Goal: Transaction & Acquisition: Purchase product/service

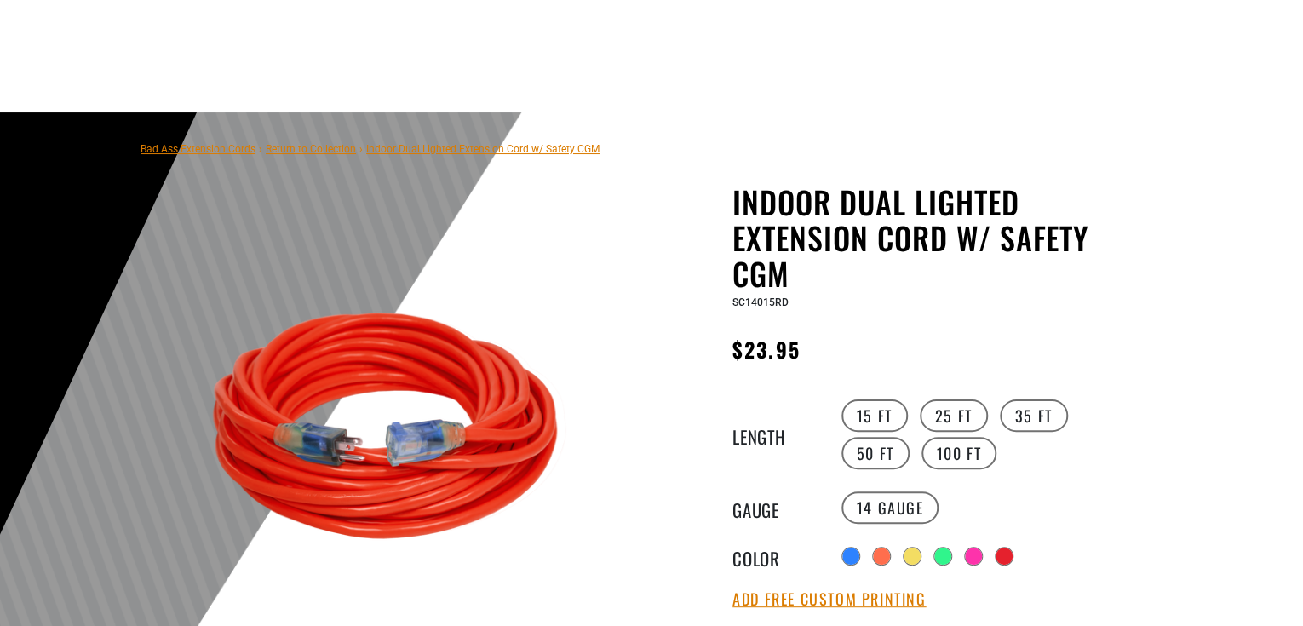
scroll to position [181, 0]
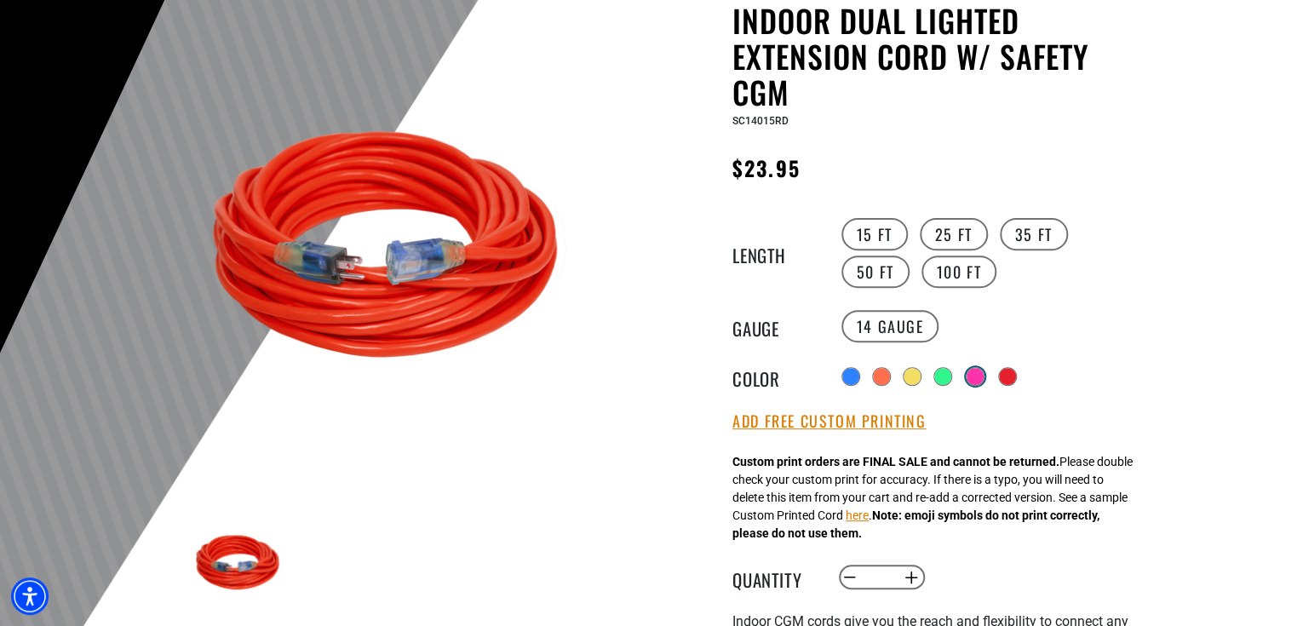
click at [976, 371] on div at bounding box center [975, 376] width 17 height 17
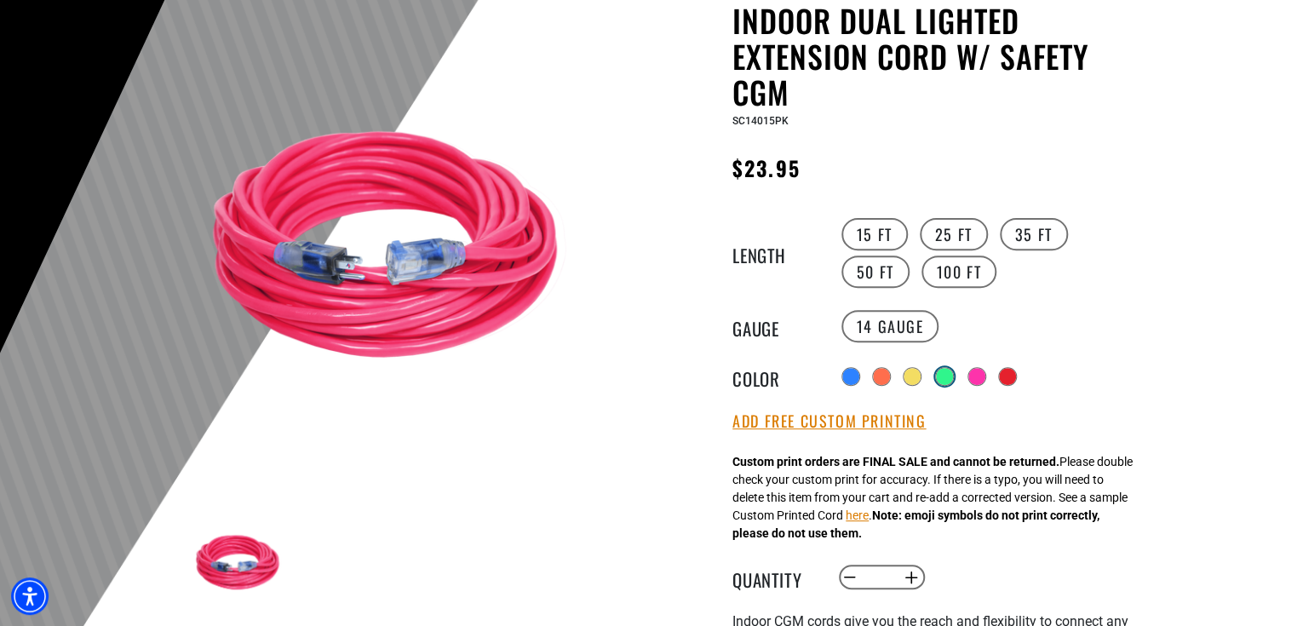
click at [938, 373] on div at bounding box center [944, 376] width 17 height 17
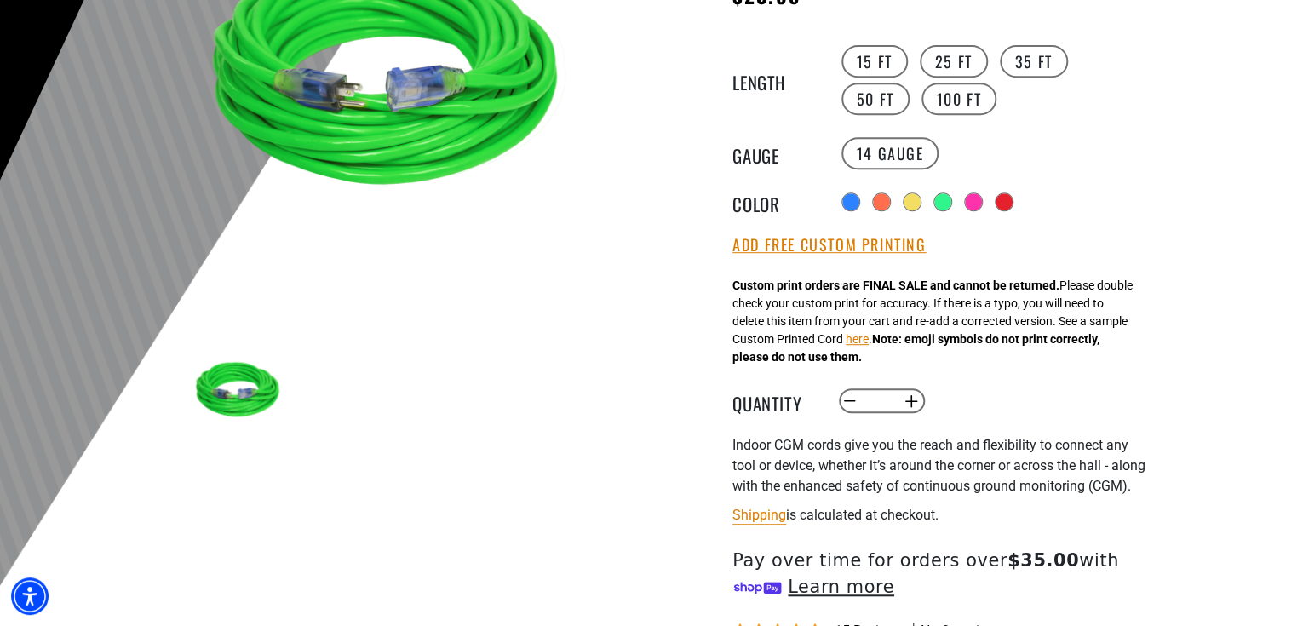
scroll to position [363, 0]
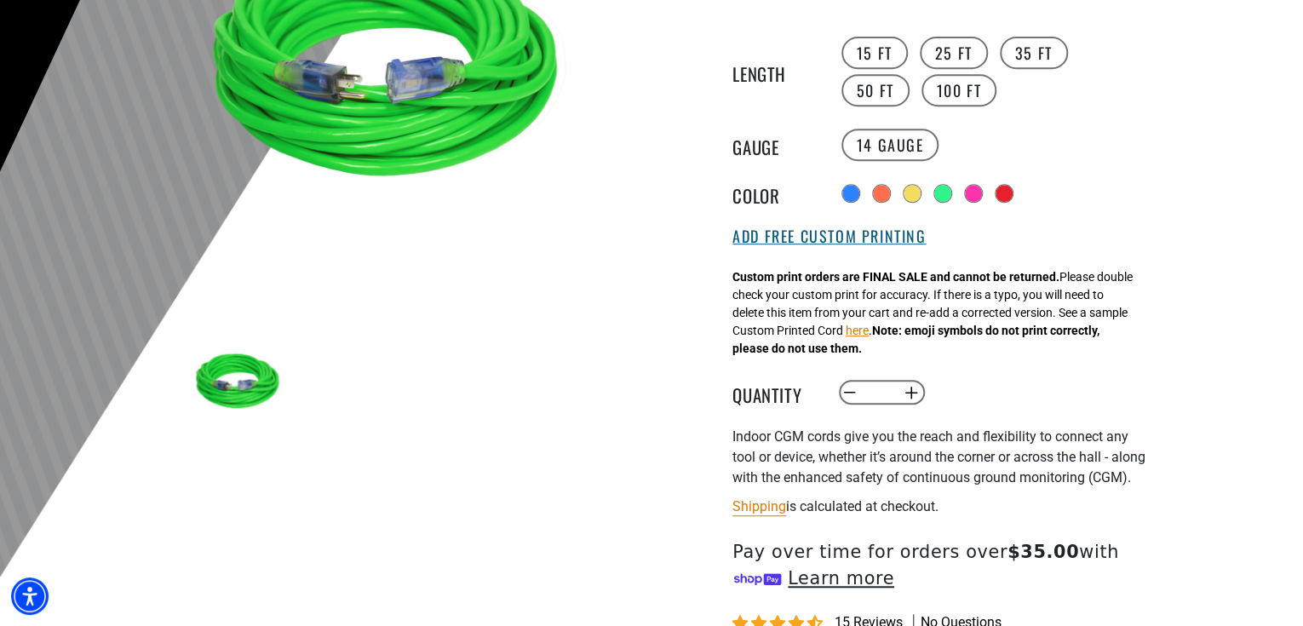
click at [862, 232] on button "Add Free Custom Printing" at bounding box center [829, 236] width 193 height 19
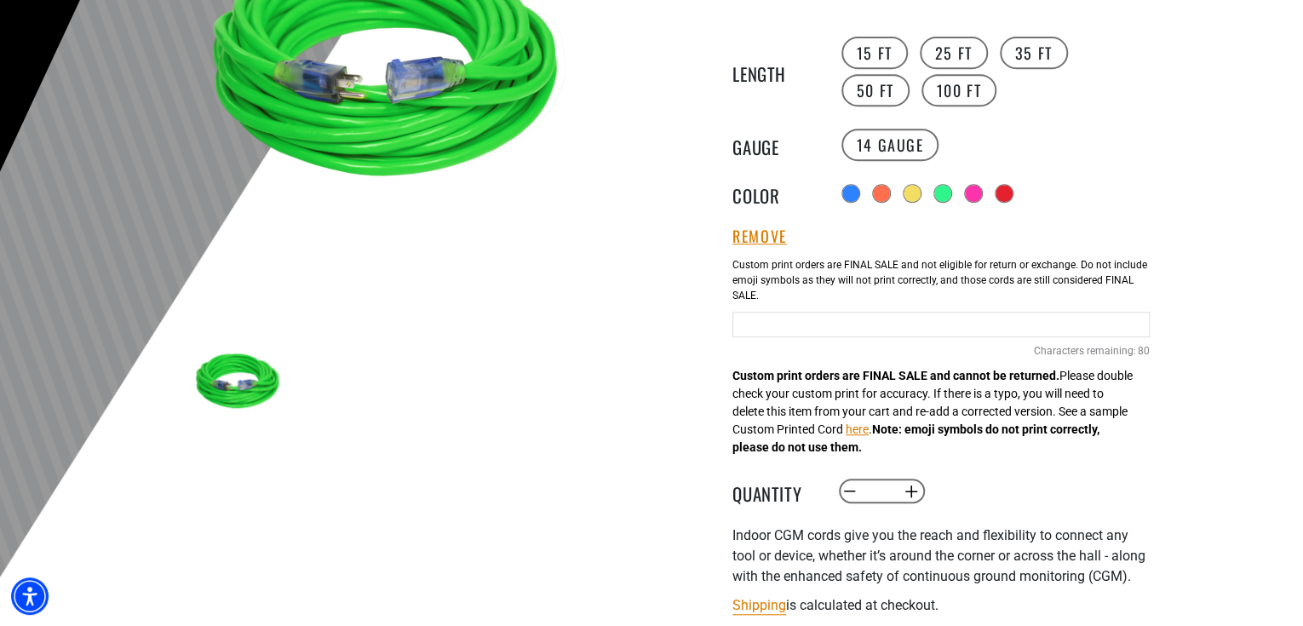
click at [773, 319] on input "Green Cables" at bounding box center [941, 325] width 417 height 26
click at [922, 348] on div "Green Cables *** 77 Characters remaining: / 80" at bounding box center [941, 322] width 417 height 146
click at [964, 474] on div "Indoor Dual Lighted Extension Cord w/ Safety CGM Indoor Dual Lighted Extension …" at bounding box center [941, 378] width 417 height 1114
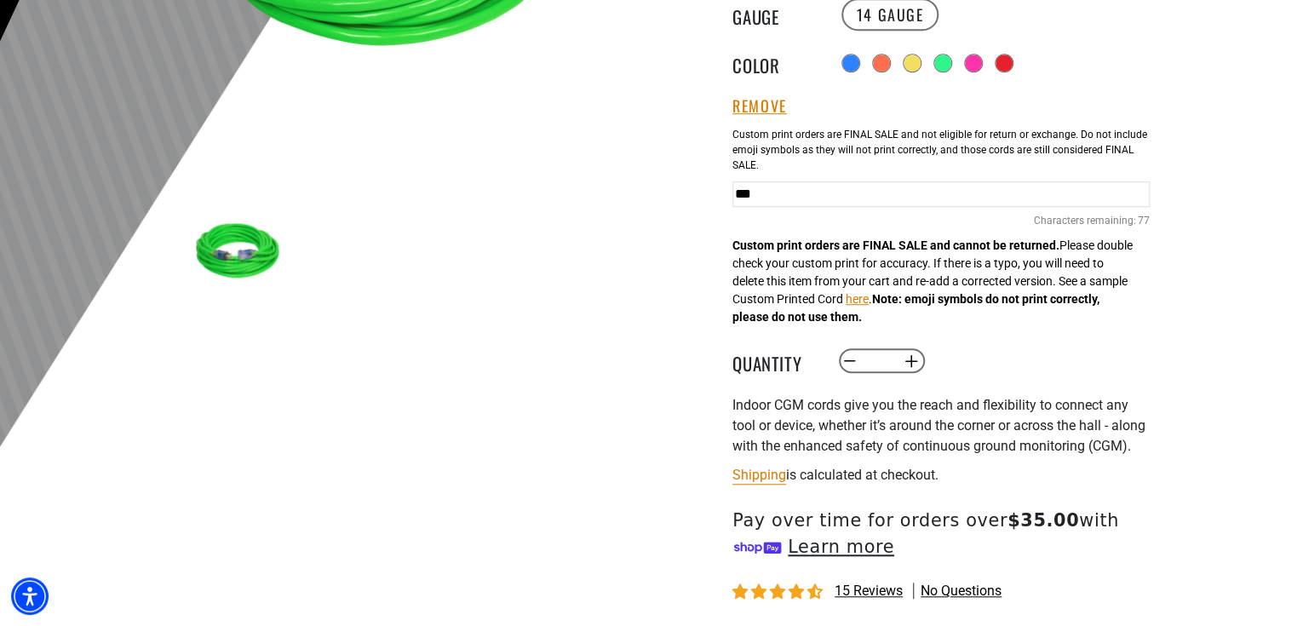
scroll to position [545, 0]
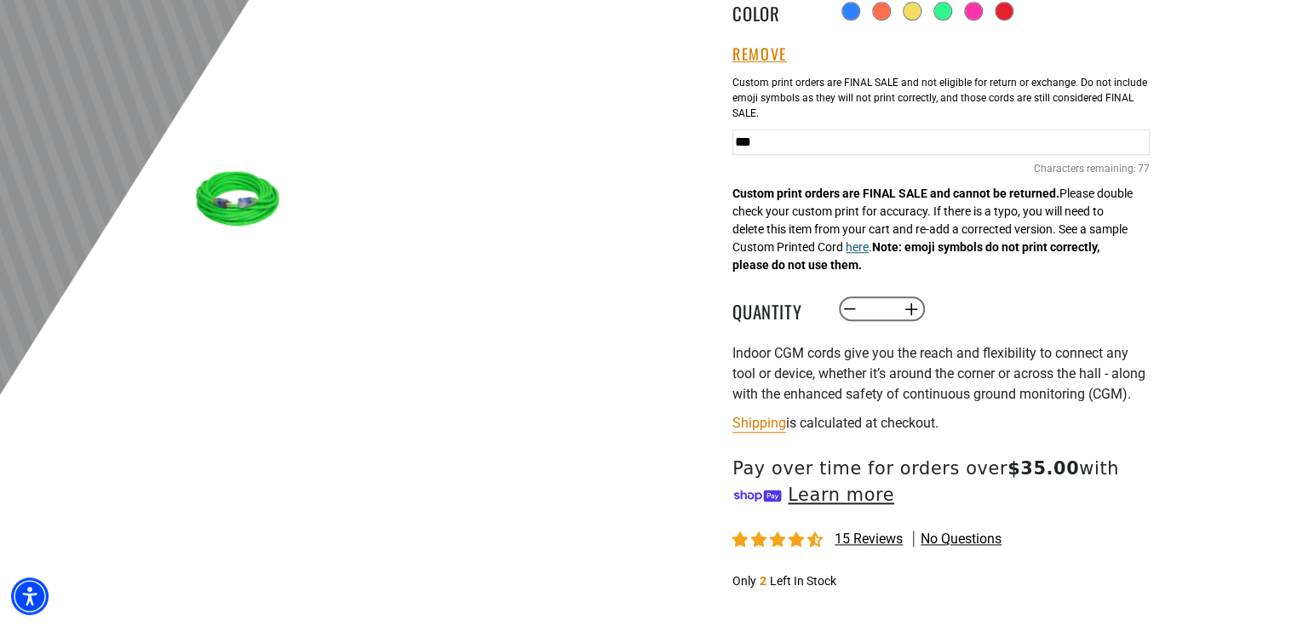
click at [869, 245] on button "here" at bounding box center [857, 247] width 23 height 18
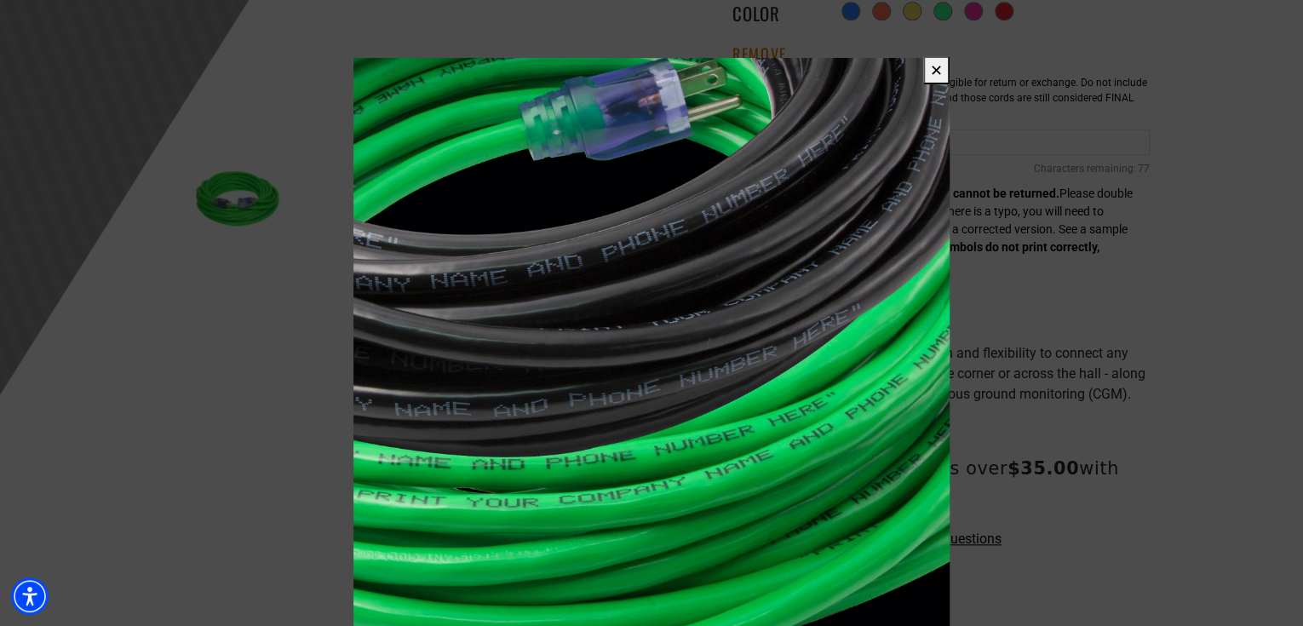
click at [941, 68] on button "✕" at bounding box center [936, 70] width 26 height 28
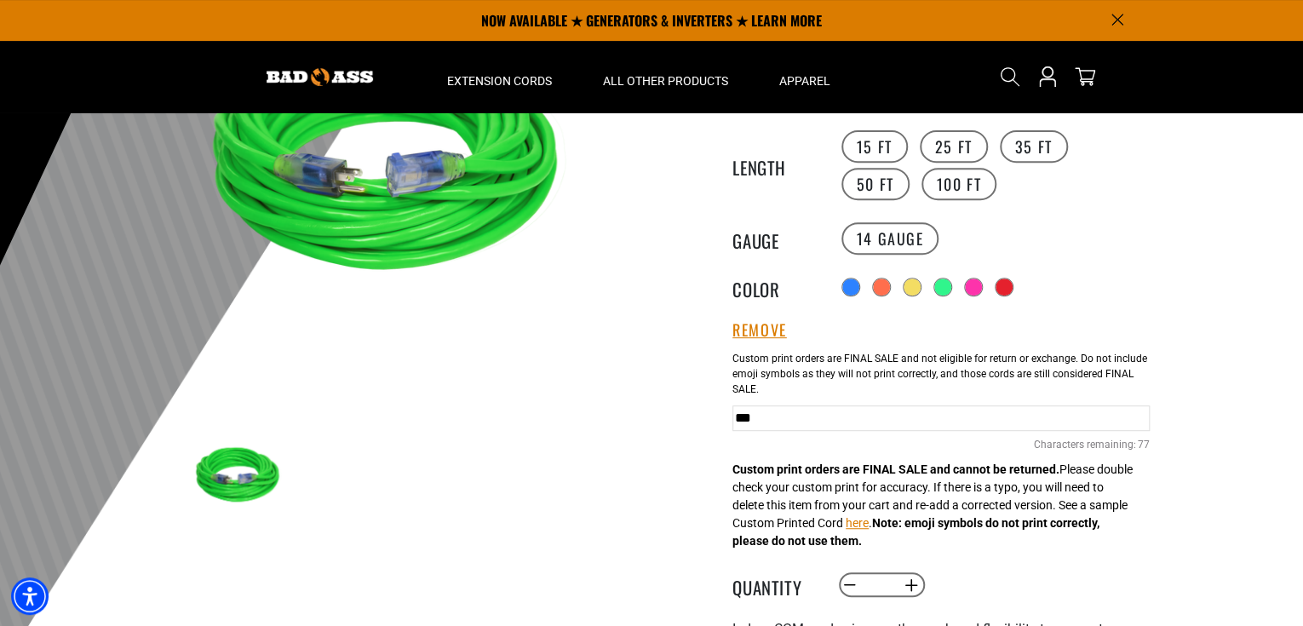
scroll to position [181, 0]
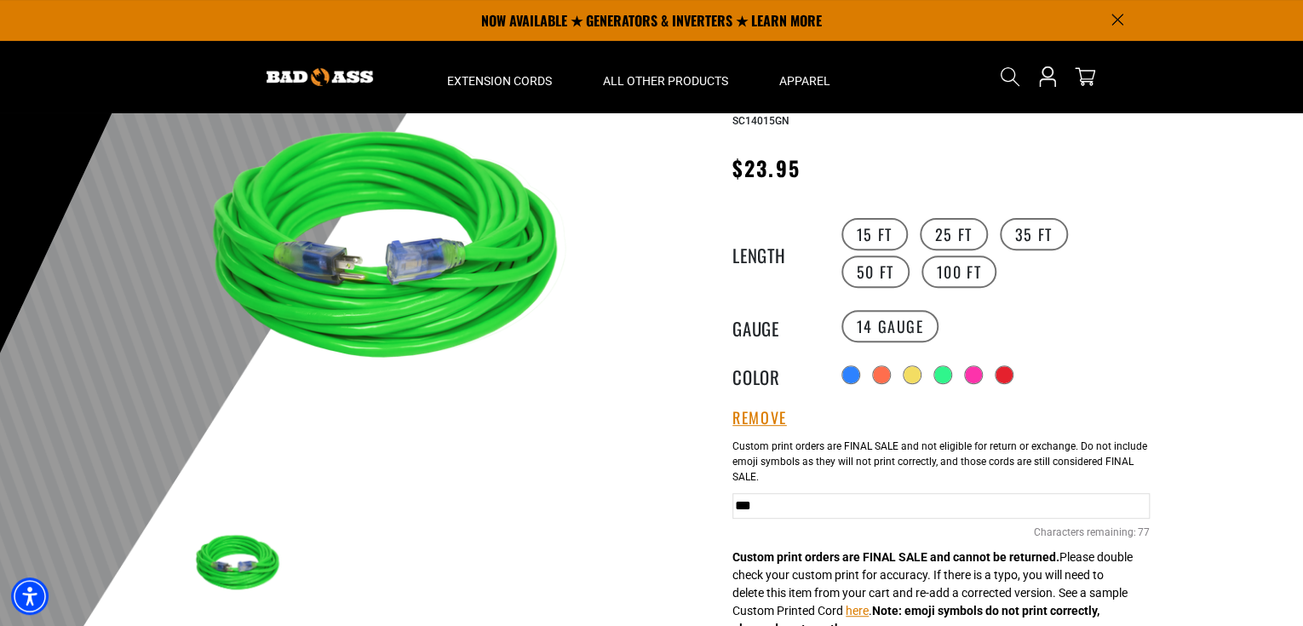
drag, startPoint x: 787, startPoint y: 497, endPoint x: 691, endPoint y: 500, distance: 96.3
click at [691, 500] on div "Indoor Dual Lighted Extension Cord w/ Safety CGM Indoor Dual Lighted Extension …" at bounding box center [907, 573] width 486 height 1140
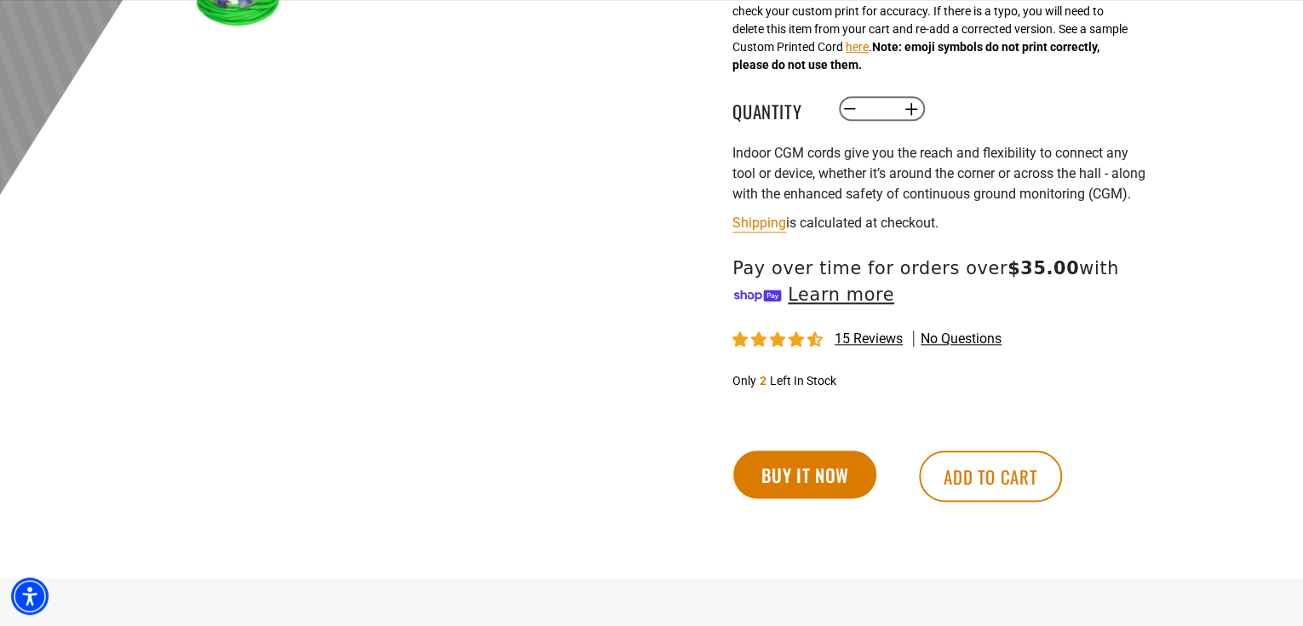
scroll to position [818, 0]
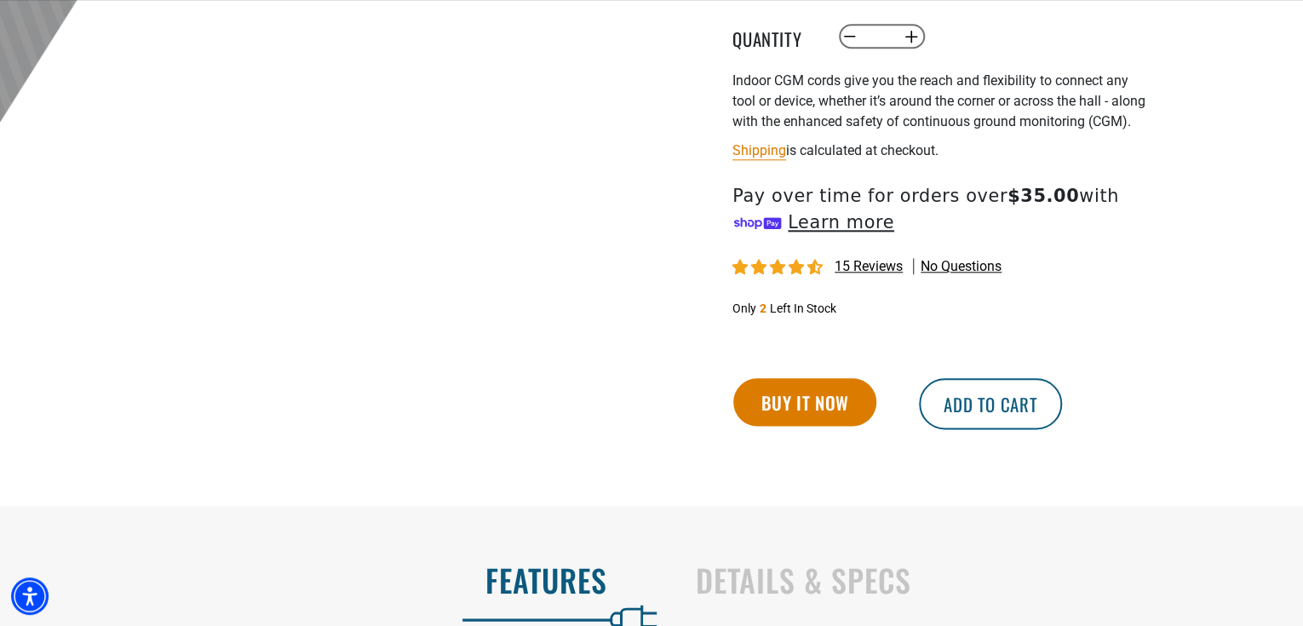
type input "**********"
click at [964, 422] on button "Add to cart" at bounding box center [990, 403] width 143 height 51
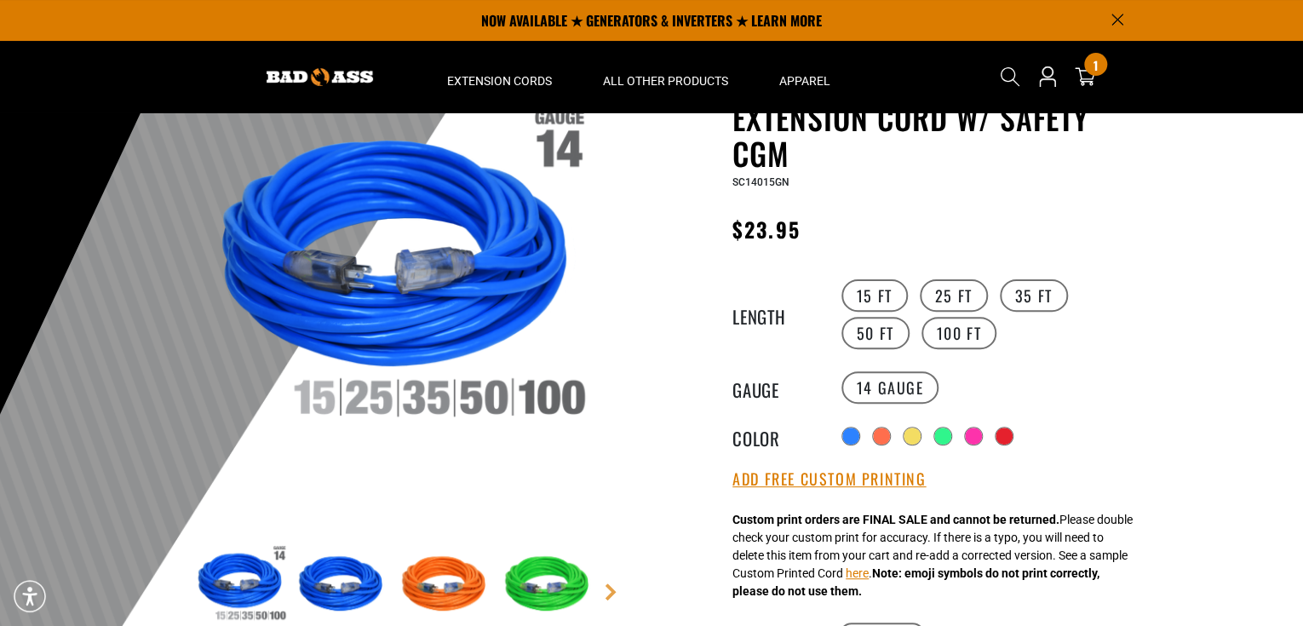
scroll to position [90, 0]
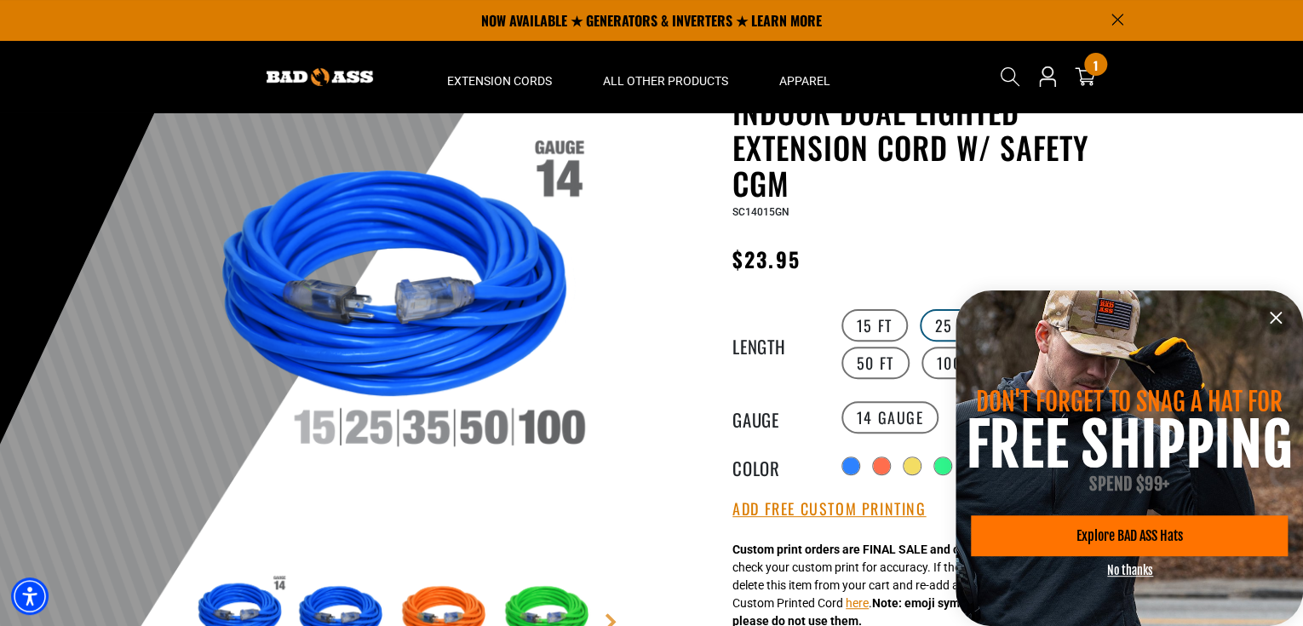
click at [953, 328] on label "25 FT" at bounding box center [954, 325] width 68 height 32
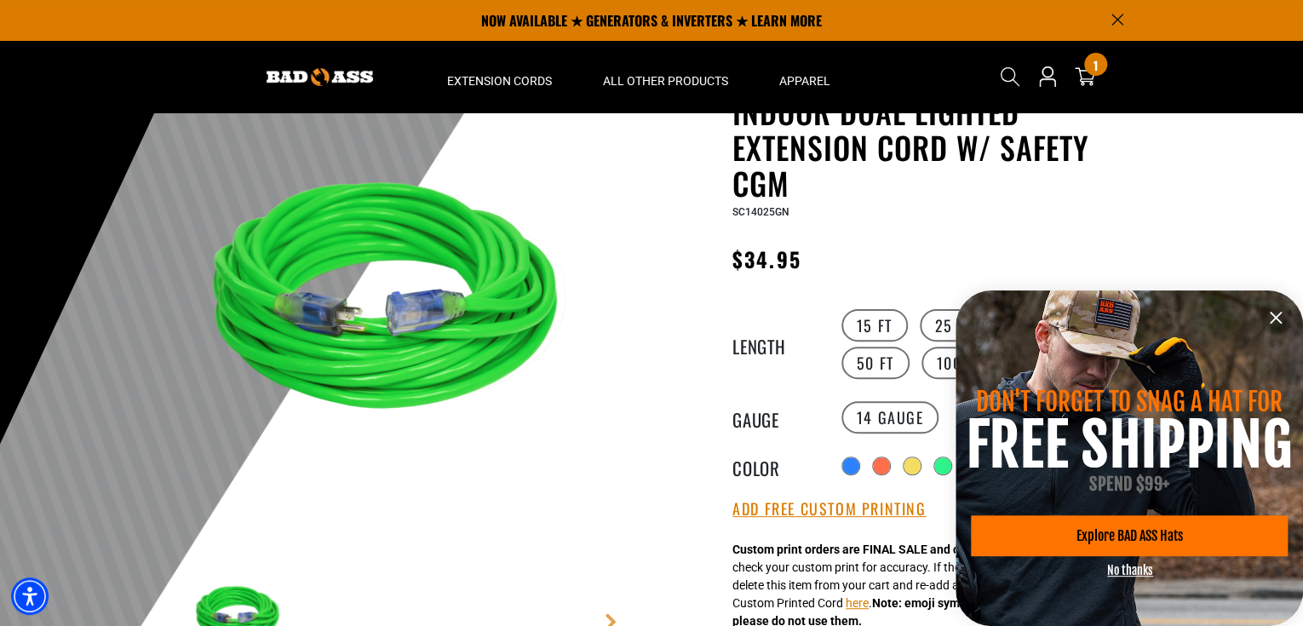
click at [1274, 319] on icon "information" at bounding box center [1276, 318] width 10 height 10
